Goal: Task Accomplishment & Management: Manage account settings

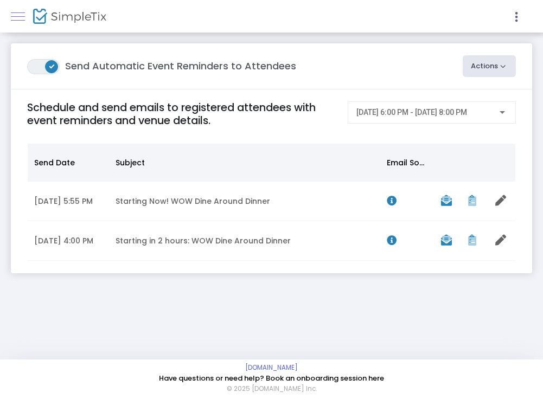
click at [22, 16] on span at bounding box center [18, 16] width 14 height 1
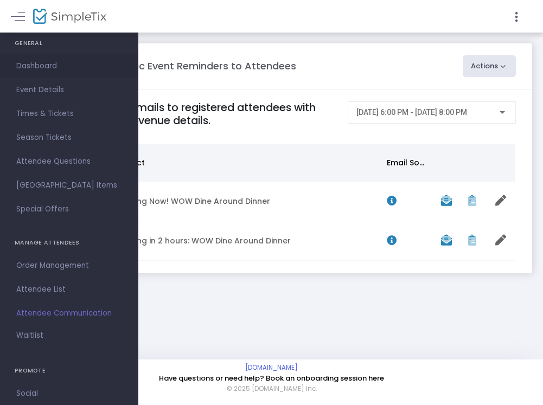
click at [30, 64] on span "Dashboard" at bounding box center [69, 66] width 106 height 14
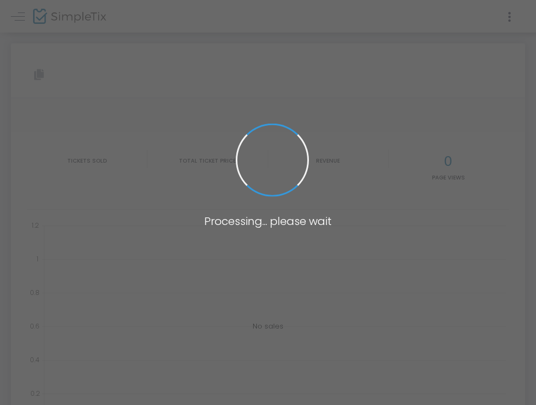
type input "[URL][DOMAIN_NAME]"
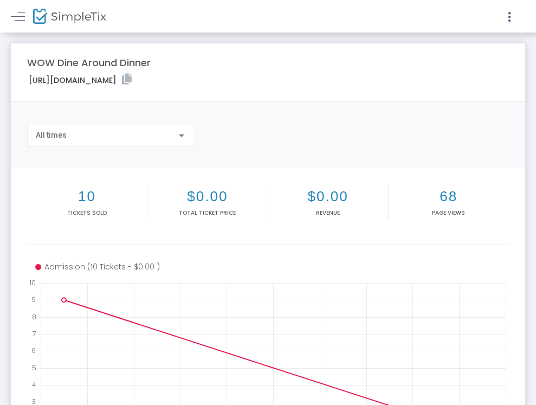
click at [22, 16] on link at bounding box center [18, 16] width 14 height 14
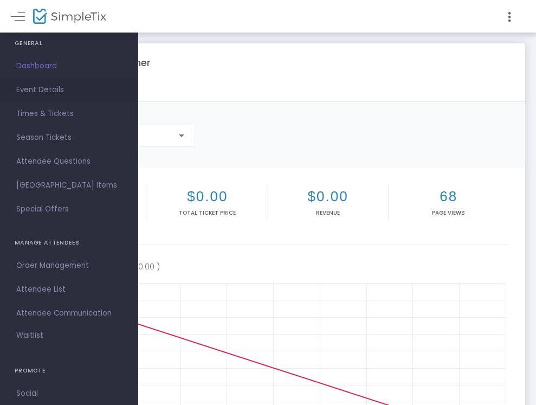
click at [36, 85] on span "Event Details" at bounding box center [69, 90] width 106 height 14
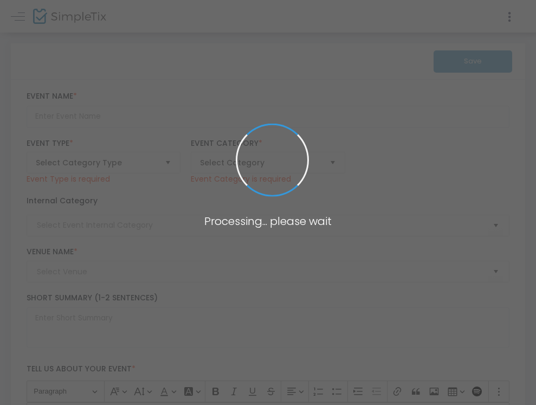
type input "WOW Dine Around Dinner"
type textarea "Please enjoy an evening of new friends and good food! Join us for a Dine Around…"
type input "Register Now"
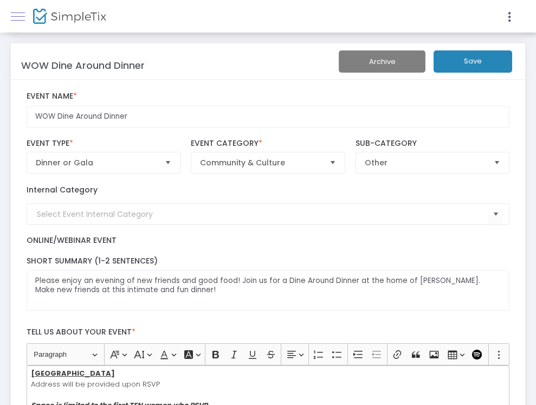
click at [21, 16] on link at bounding box center [18, 16] width 14 height 14
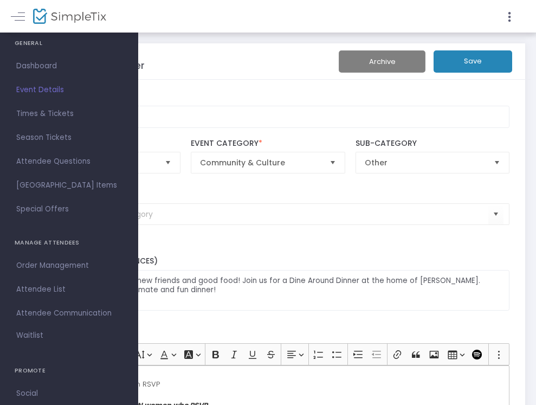
click at [30, 91] on span "Event Details" at bounding box center [69, 90] width 106 height 14
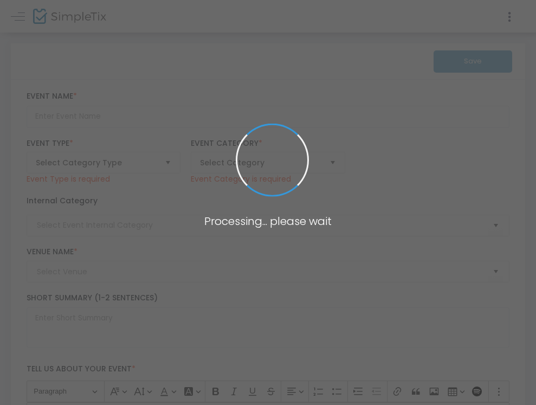
type input "WOW Dine Around Dinner"
type textarea "Please enjoy an evening of new friends and good food! Join us for a Dine Around…"
type input "Register Now"
